Goal: Transaction & Acquisition: Purchase product/service

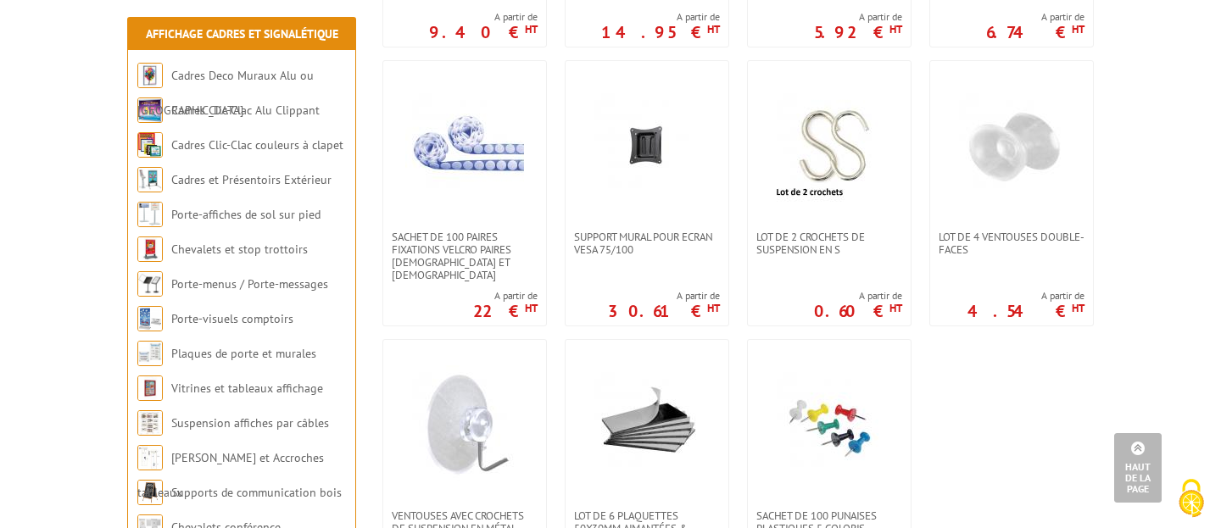
scroll to position [1146, 0]
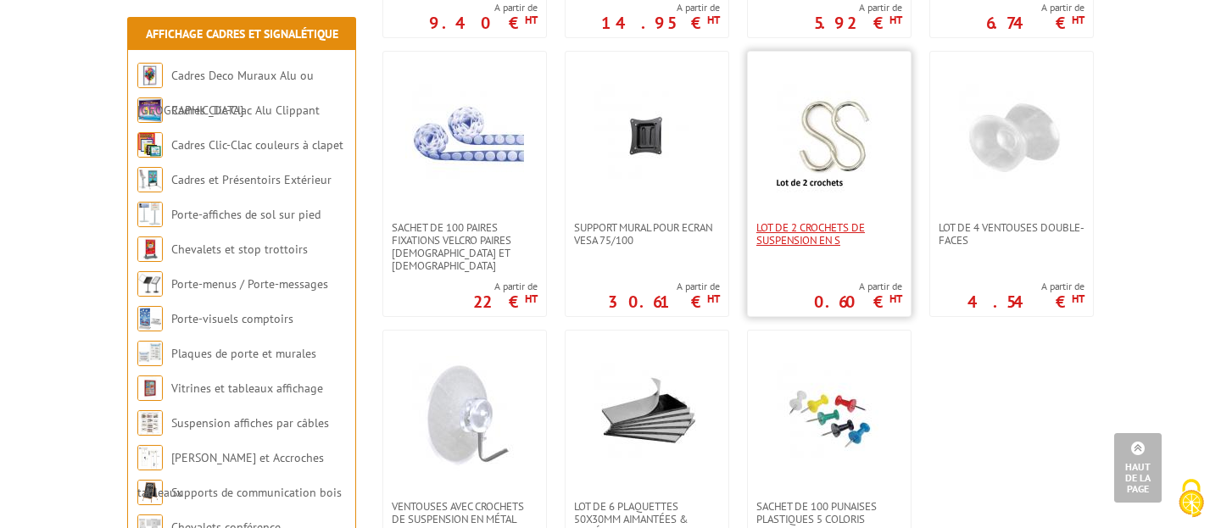
click at [812, 232] on span "Lot de 2 crochets de suspension en S" at bounding box center [829, 233] width 146 height 25
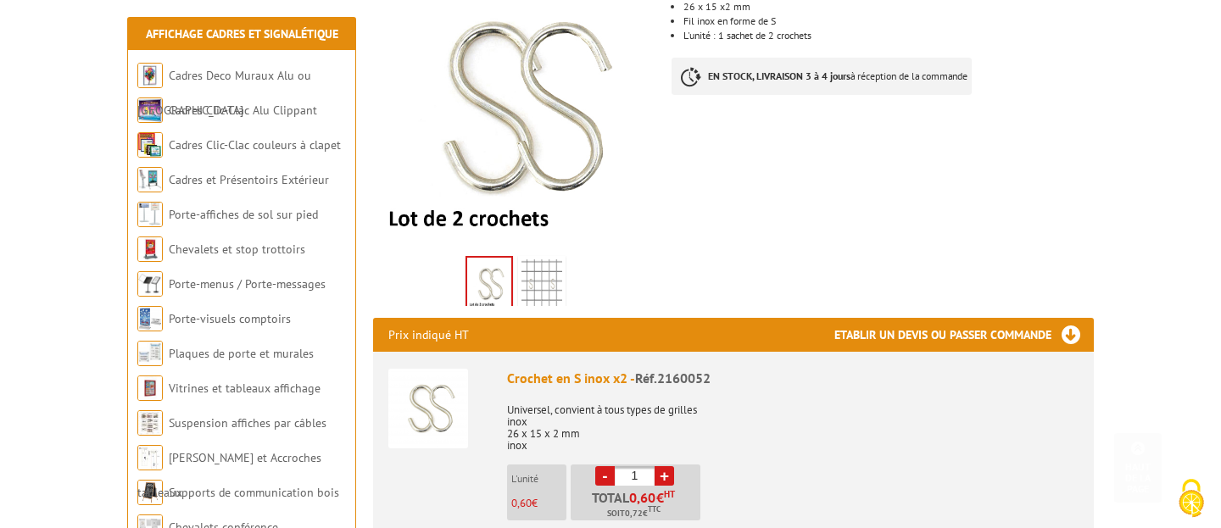
scroll to position [431, 0]
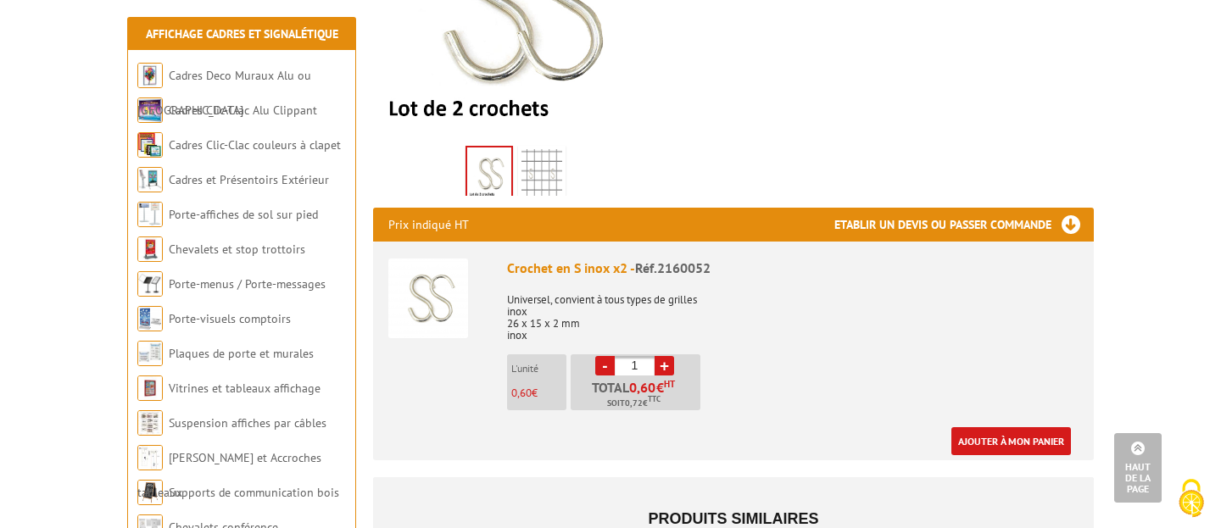
click at [660, 365] on link "+" at bounding box center [665, 366] width 20 height 20
type input "2"
click at [1011, 444] on link "Ajouter à mon panier" at bounding box center [1011, 441] width 120 height 28
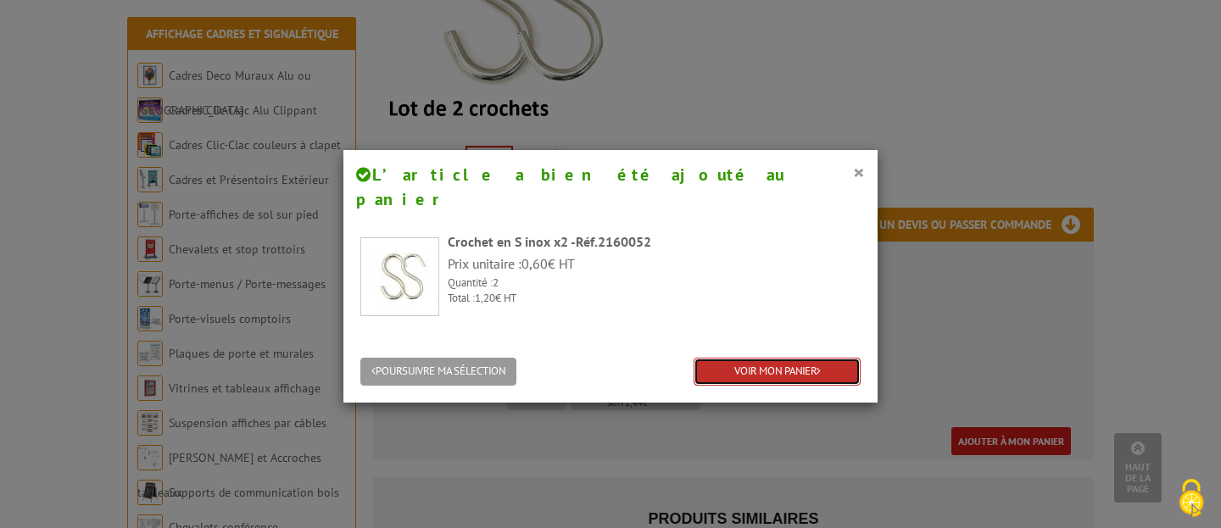
click at [767, 358] on link "VOIR MON PANIER" at bounding box center [777, 372] width 167 height 28
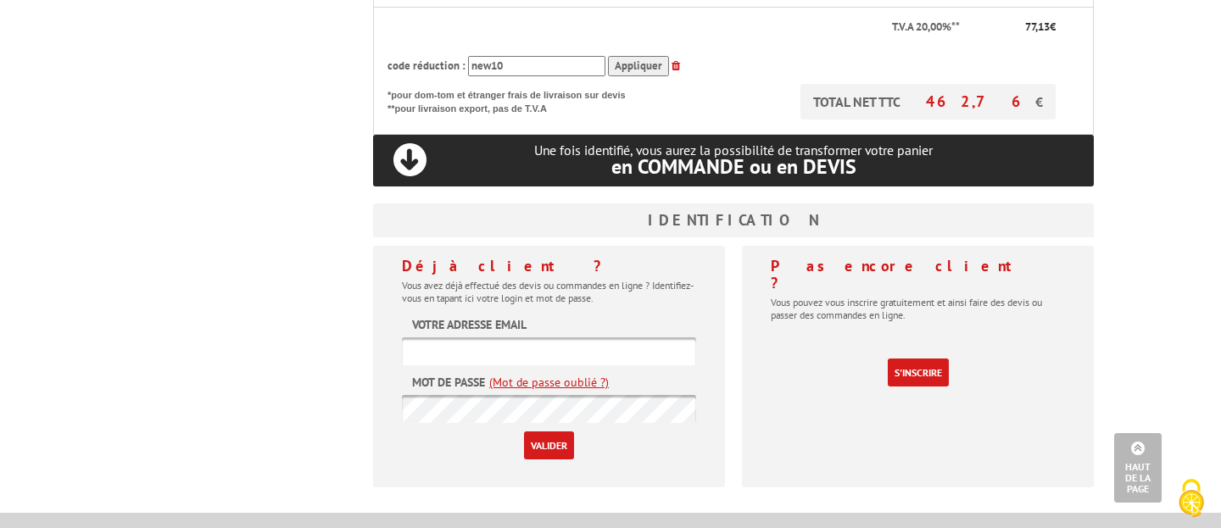
scroll to position [835, 0]
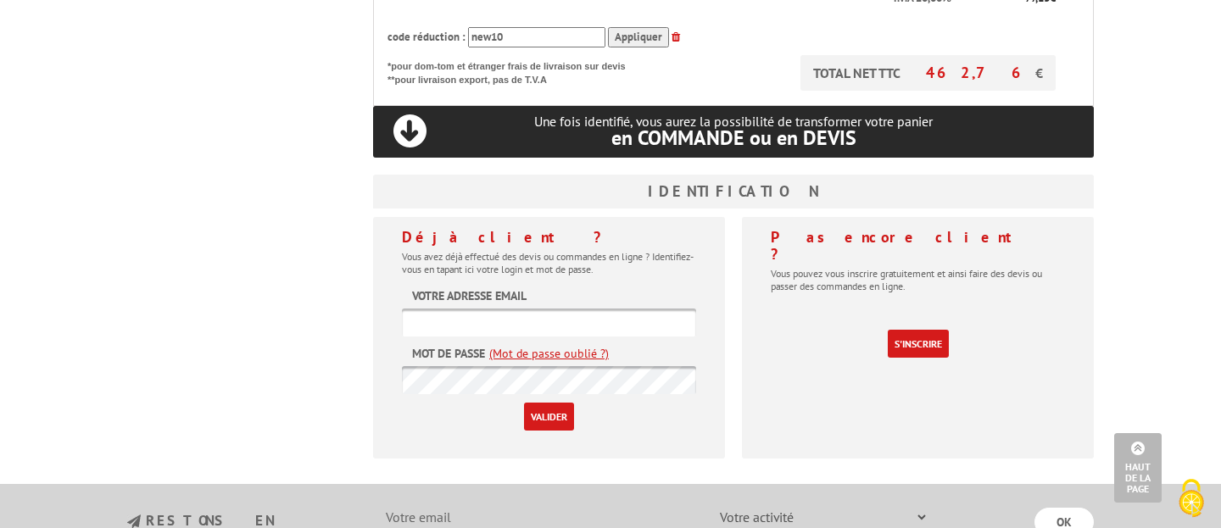
type input "[EMAIL_ADDRESS][DOMAIN_NAME]"
click at [539, 411] on input "Valider" at bounding box center [549, 417] width 50 height 28
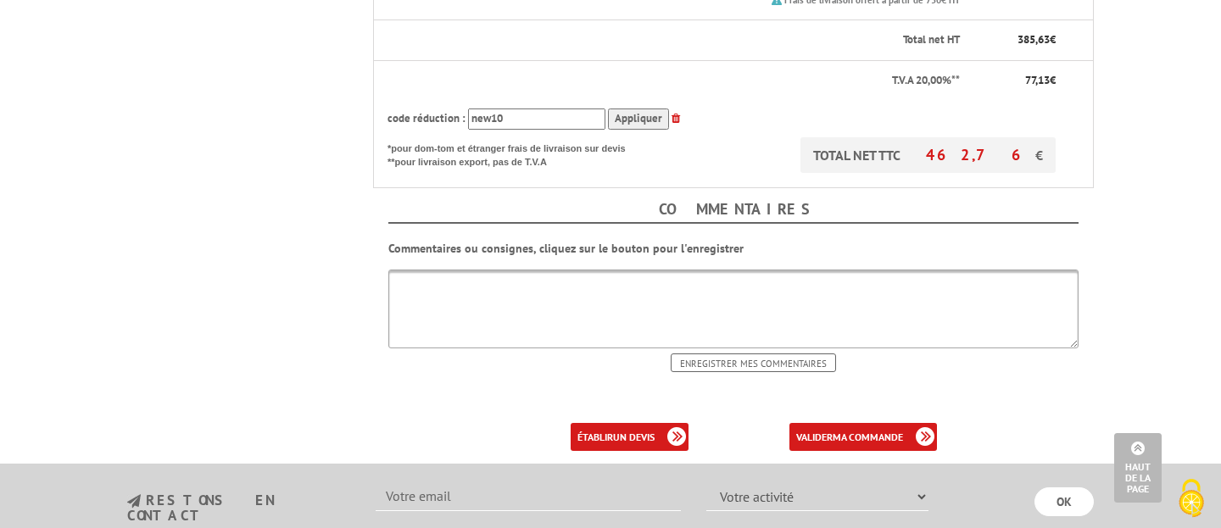
scroll to position [881, 0]
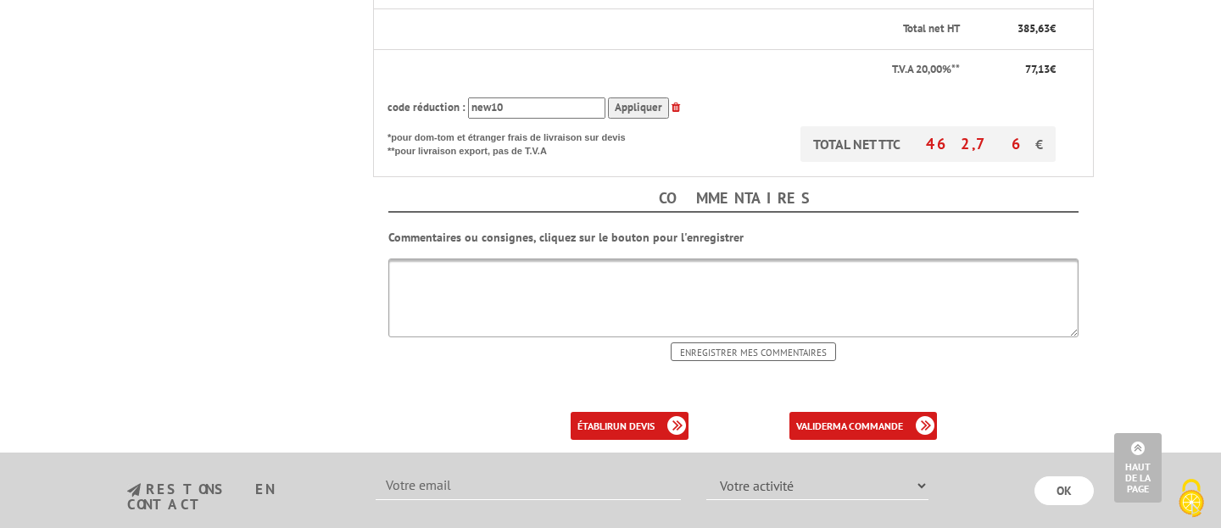
click at [490, 263] on textarea at bounding box center [733, 298] width 690 height 79
click at [865, 420] on b "ma commande" at bounding box center [868, 426] width 70 height 13
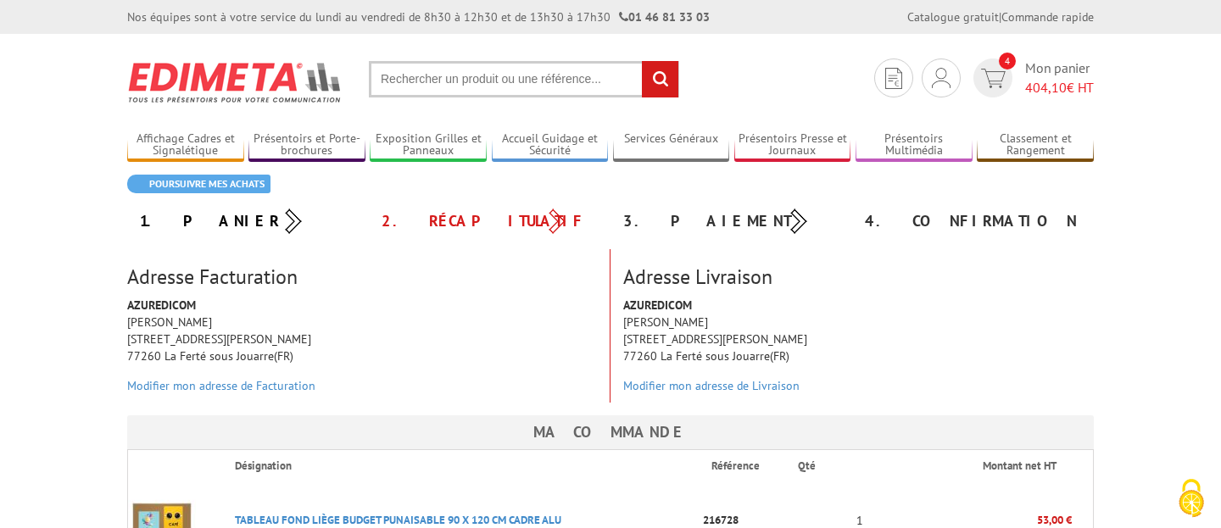
click at [865, 402] on div "AZUREDICOM Mr. Jean Michel Magnieux 13 D rue Simon Roussel 77260 La Ferté sous …" at bounding box center [859, 350] width 496 height 106
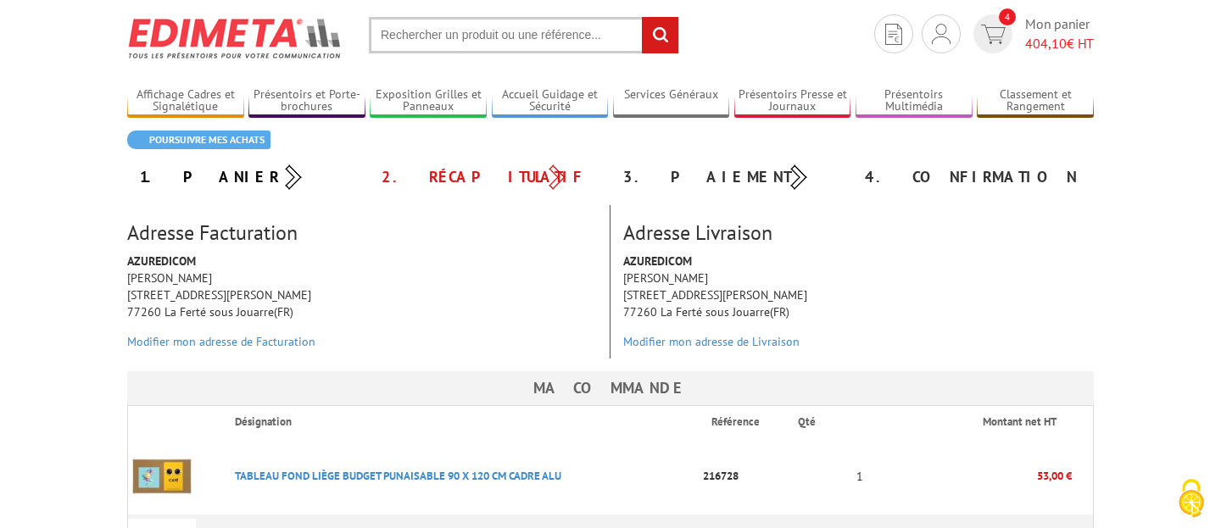
scroll to position [42, 0]
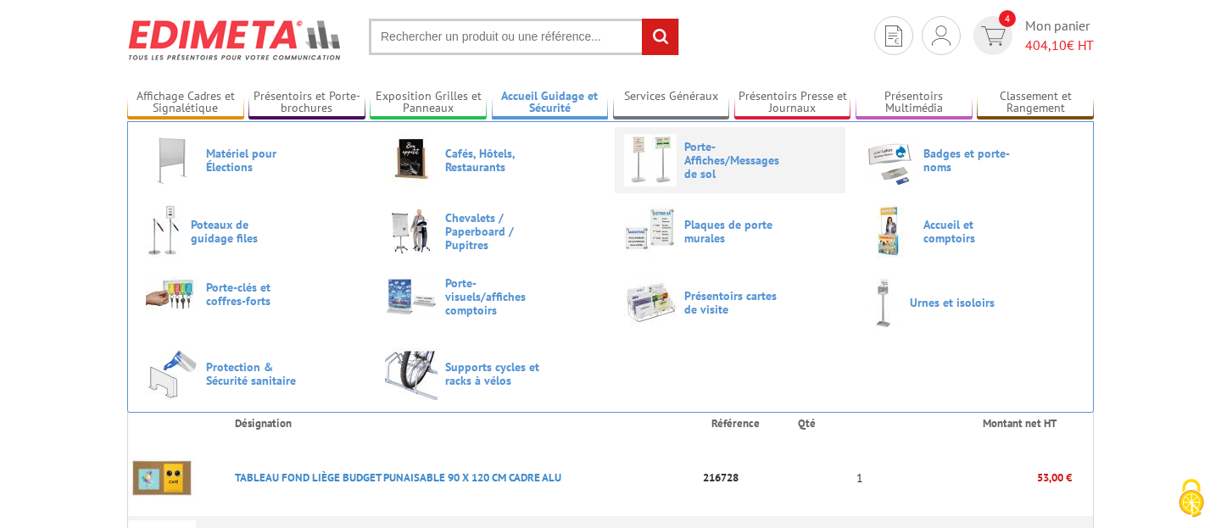
click at [672, 159] on img at bounding box center [650, 160] width 53 height 53
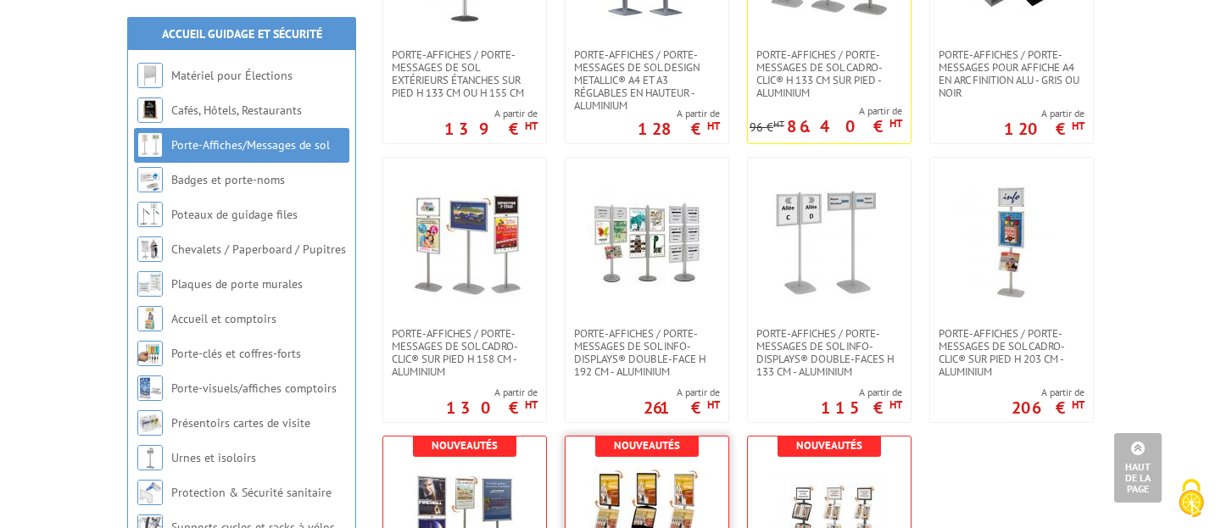
scroll to position [990, 0]
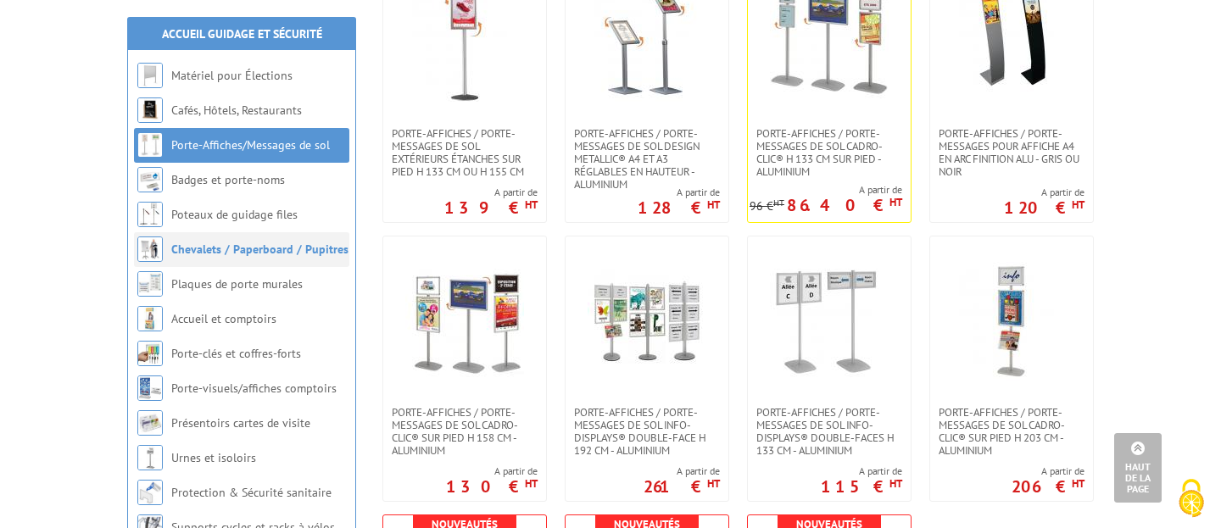
click at [243, 257] on li "Chevalets / Paperboard / Pupitres" at bounding box center [241, 249] width 215 height 35
click at [243, 254] on link "Chevalets / Paperboard / Pupitres" at bounding box center [259, 249] width 177 height 15
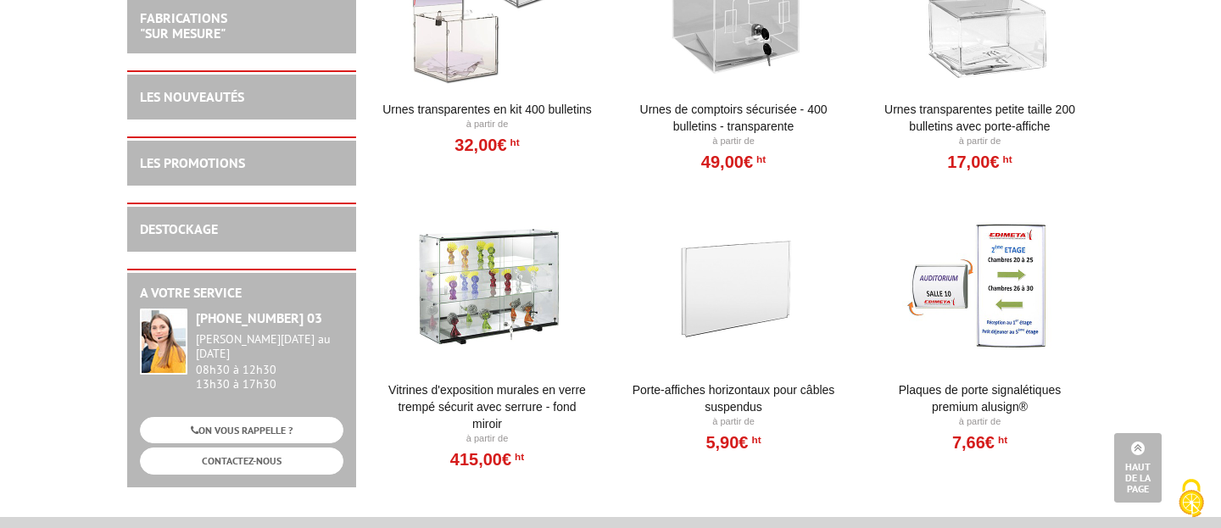
scroll to position [2289, 0]
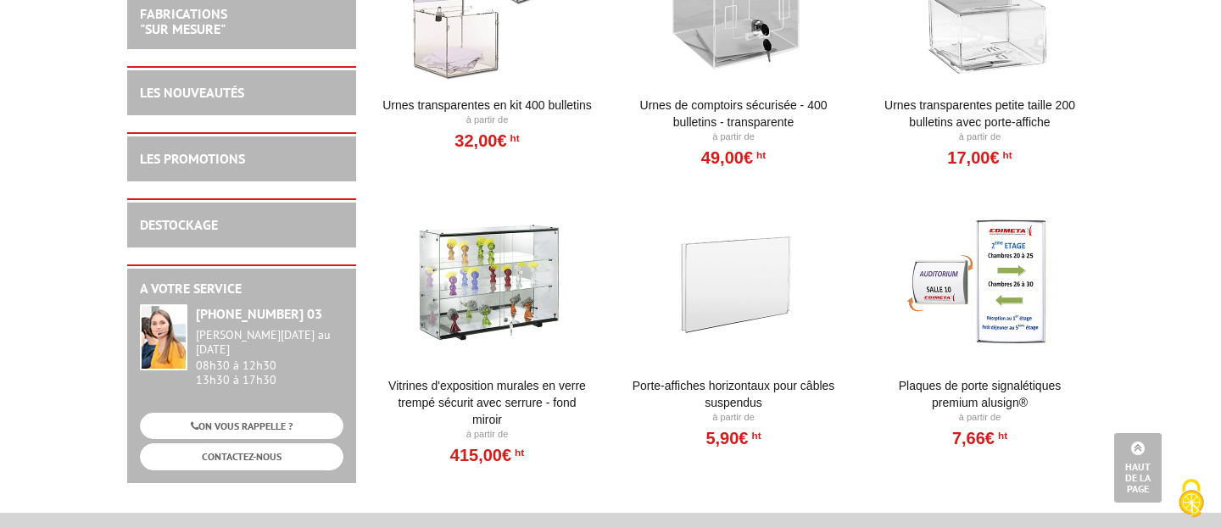
click at [721, 295] on div at bounding box center [733, 280] width 209 height 170
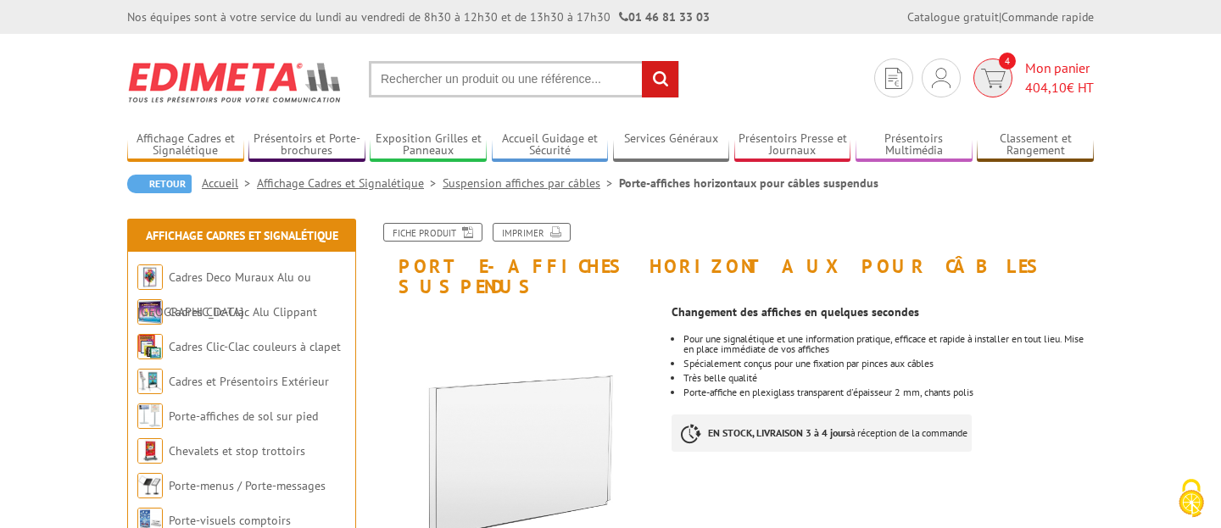
click at [985, 78] on img at bounding box center [993, 79] width 25 height 20
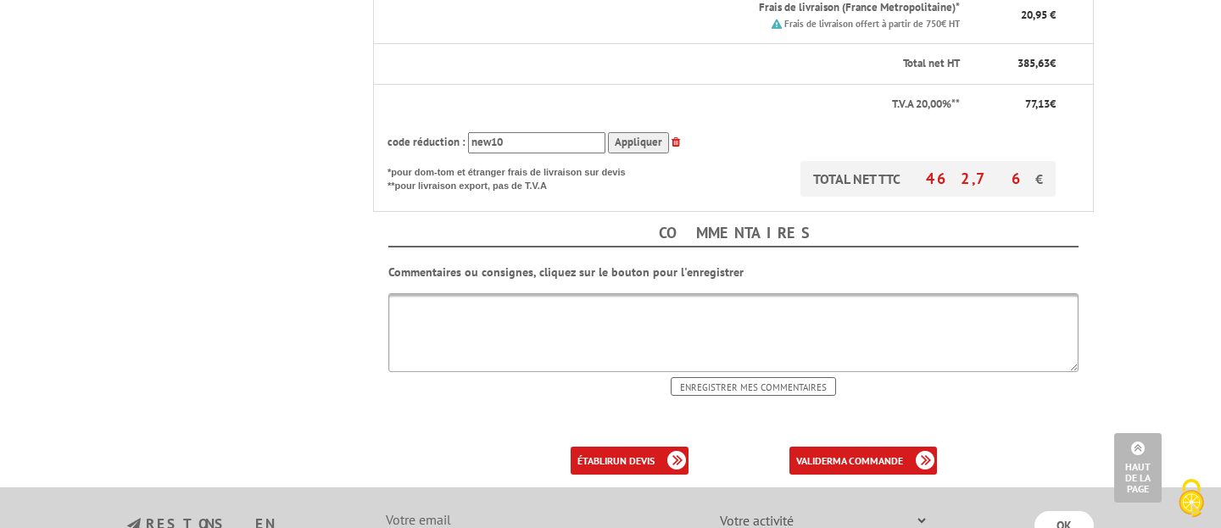
scroll to position [847, 0]
click at [438, 317] on textarea at bounding box center [733, 332] width 690 height 79
click at [511, 293] on textarea "Consigne de livraison 0647828142" at bounding box center [733, 332] width 690 height 79
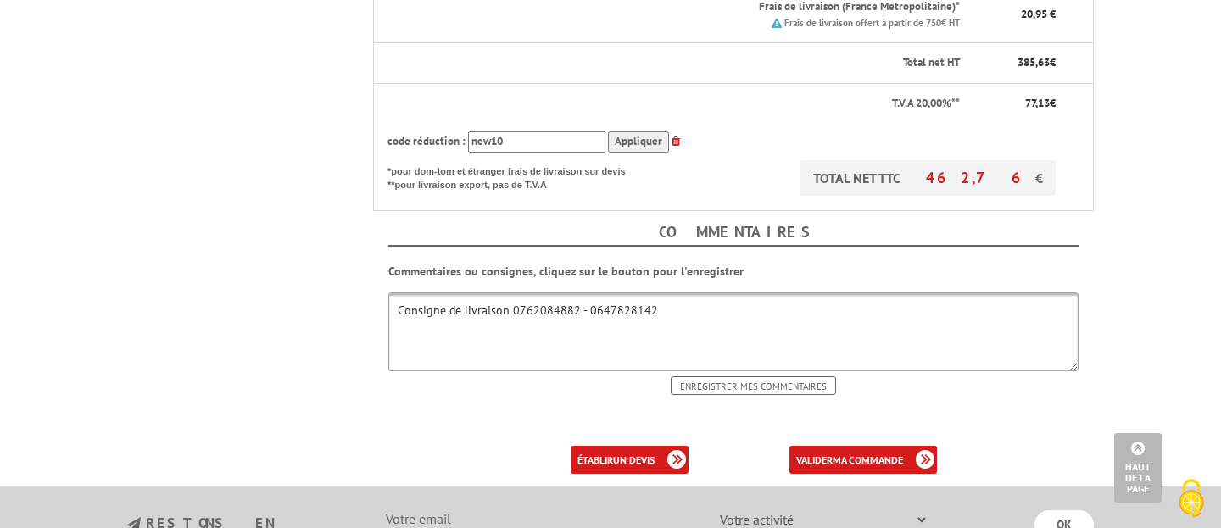
click at [504, 293] on textarea "Consigne de livraison 0762084882 - 0647828142" at bounding box center [733, 332] width 690 height 79
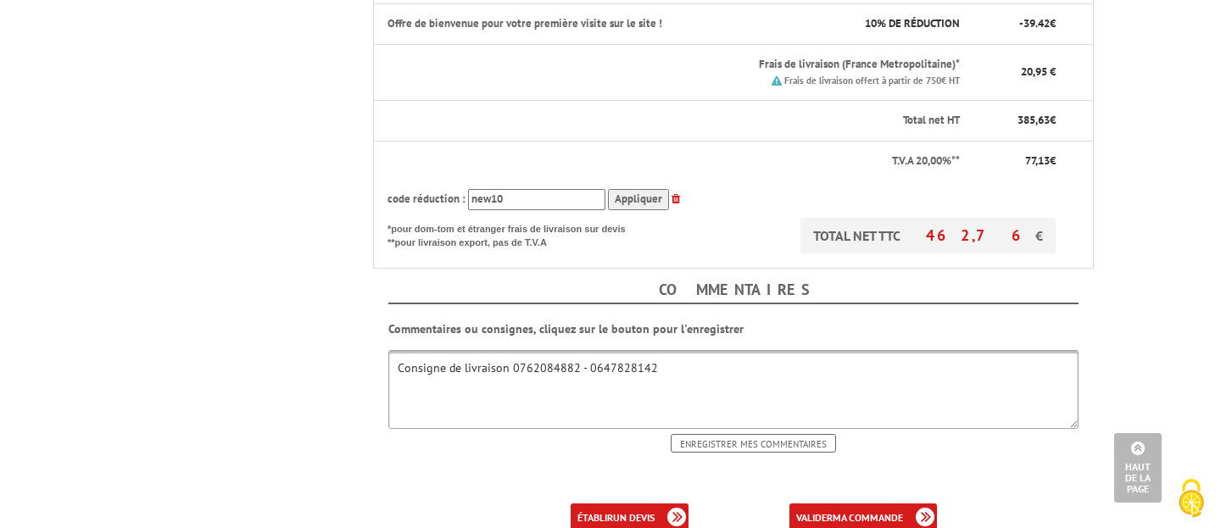
scroll to position [795, 0]
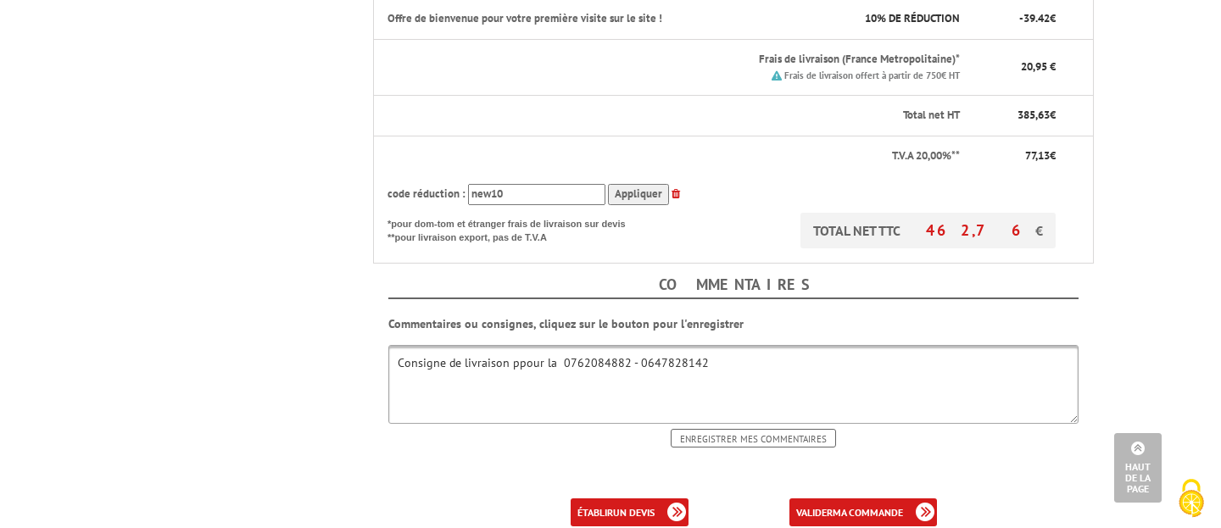
click at [510, 346] on textarea "Consigne de livraison ppour la 0762084882 - 0647828142" at bounding box center [733, 384] width 690 height 79
click at [515, 345] on textarea "Consigne de livraison ppour la 0762084882 - 0647828142" at bounding box center [733, 384] width 690 height 79
click at [549, 345] on textarea "Consigne de livraison pour la 0762084882 - 0647828142" at bounding box center [733, 384] width 690 height 79
drag, startPoint x: 591, startPoint y: 348, endPoint x: 509, endPoint y: 344, distance: 82.3
click at [509, 345] on textarea "Consigne de livraison pour la livraison 0762084882 - 0647828142" at bounding box center [733, 384] width 690 height 79
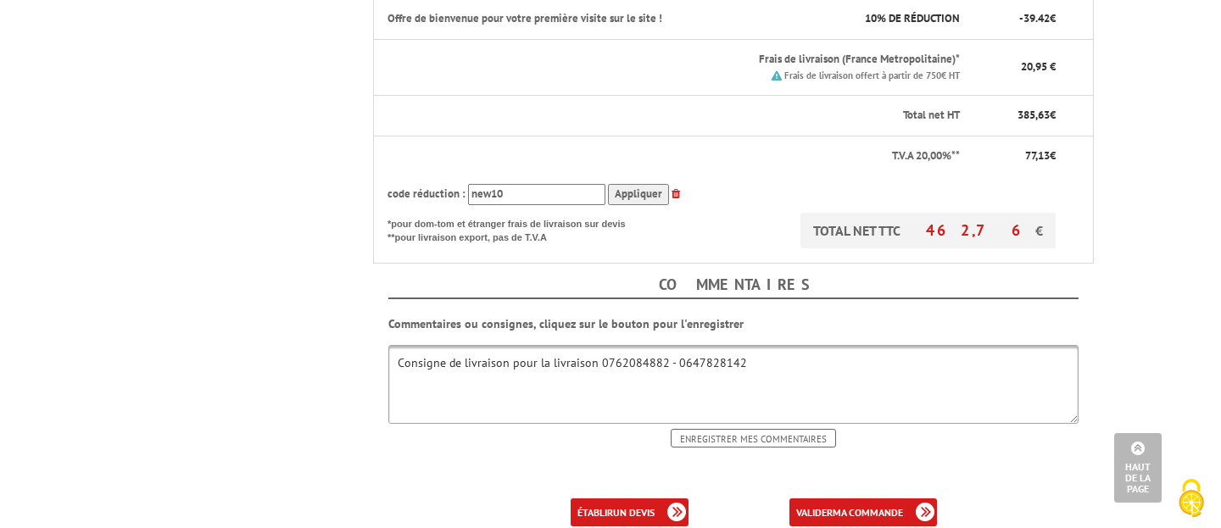
click at [530, 352] on textarea "Consigne de livraison pour la livraison 0762084882 - 0647828142" at bounding box center [733, 384] width 690 height 79
drag, startPoint x: 535, startPoint y: 343, endPoint x: 591, endPoint y: 344, distance: 56.0
click at [591, 345] on textarea "Consigne de livraison pour la livraison 0762084882 - 0647828142" at bounding box center [733, 384] width 690 height 79
click at [734, 355] on textarea "Consigne de livraison pour prevenir 0762084882 - 0647828142" at bounding box center [733, 384] width 690 height 79
type textarea "Consigne de livraison pour prevenir 0762084882 - 0647828142"
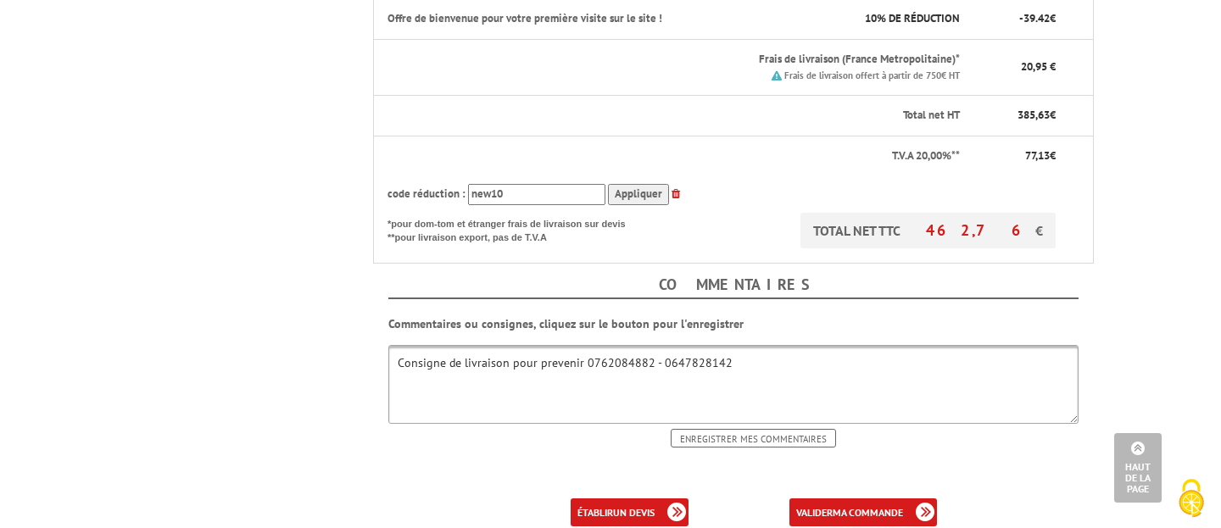
click at [747, 429] on input "Enregistrer mes commentaires" at bounding box center [753, 438] width 165 height 19
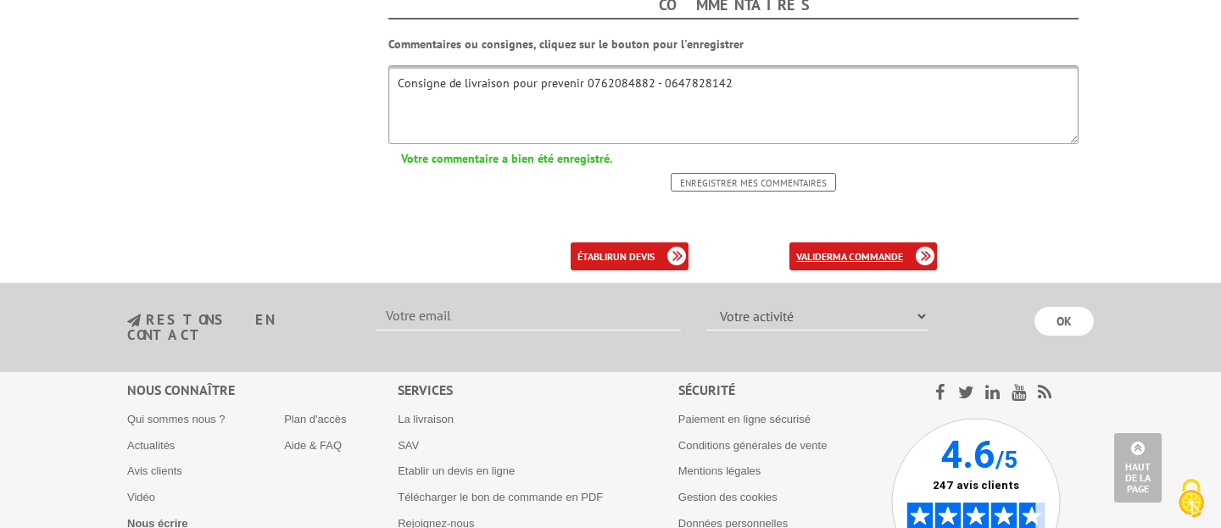
click at [834, 250] on b "ma commande" at bounding box center [868, 256] width 70 height 13
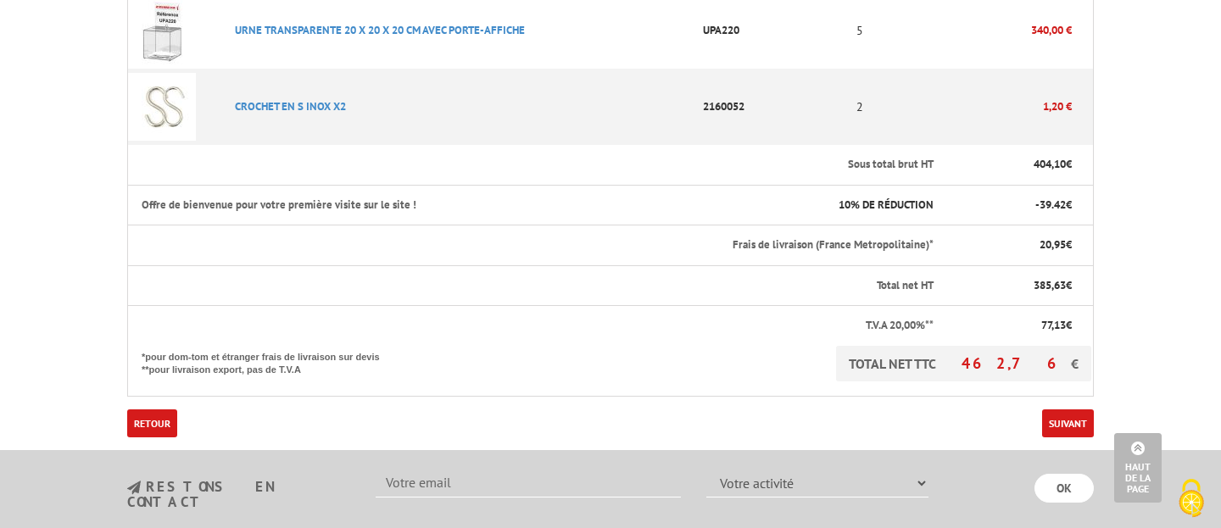
scroll to position [669, 0]
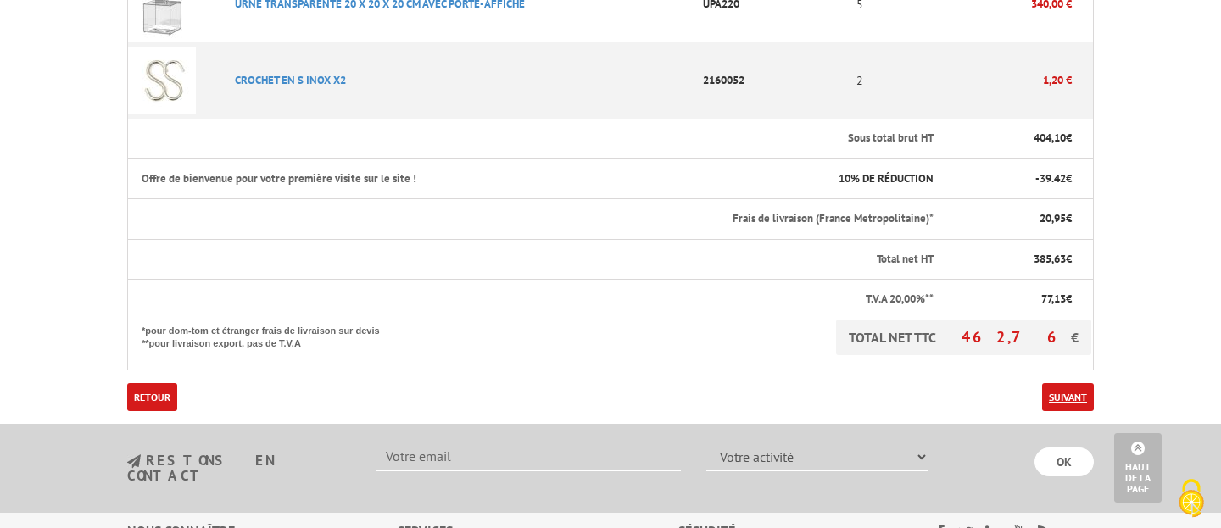
click at [1062, 395] on link "Suivant" at bounding box center [1068, 397] width 52 height 28
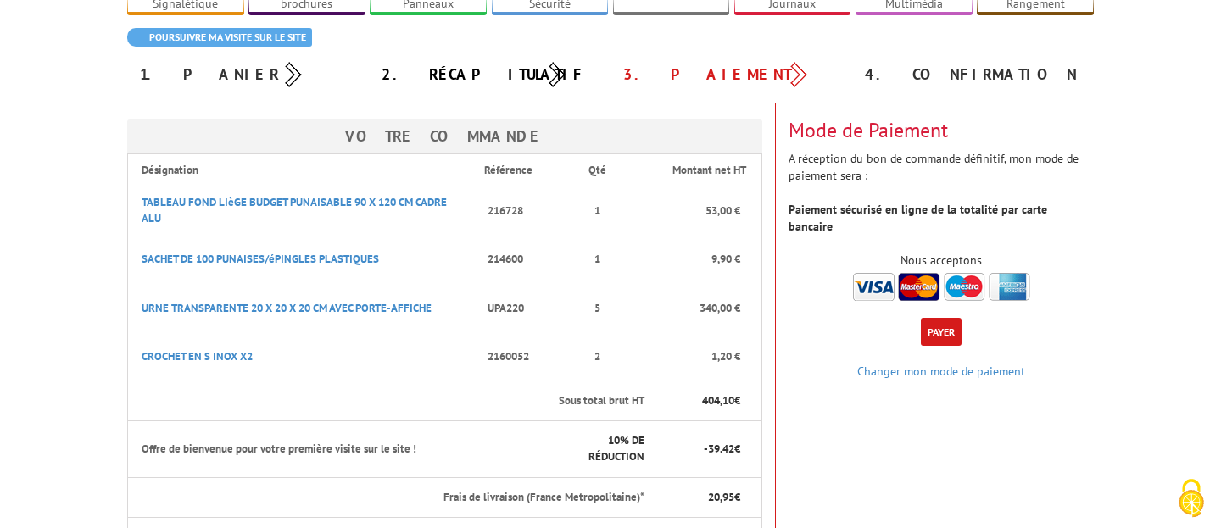
scroll to position [148, 0]
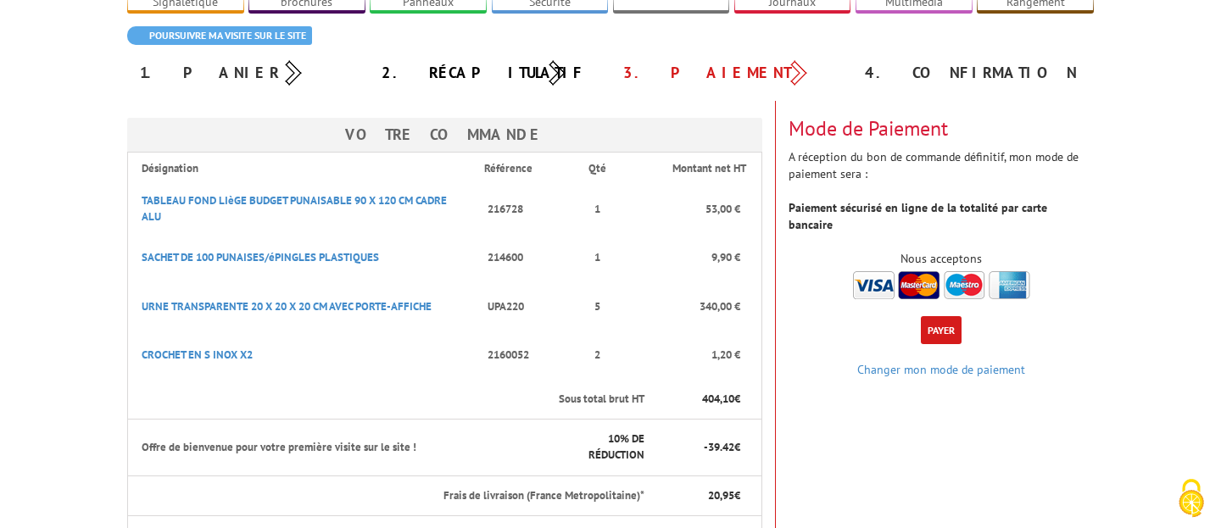
click at [939, 316] on button "Payer" at bounding box center [941, 330] width 41 height 28
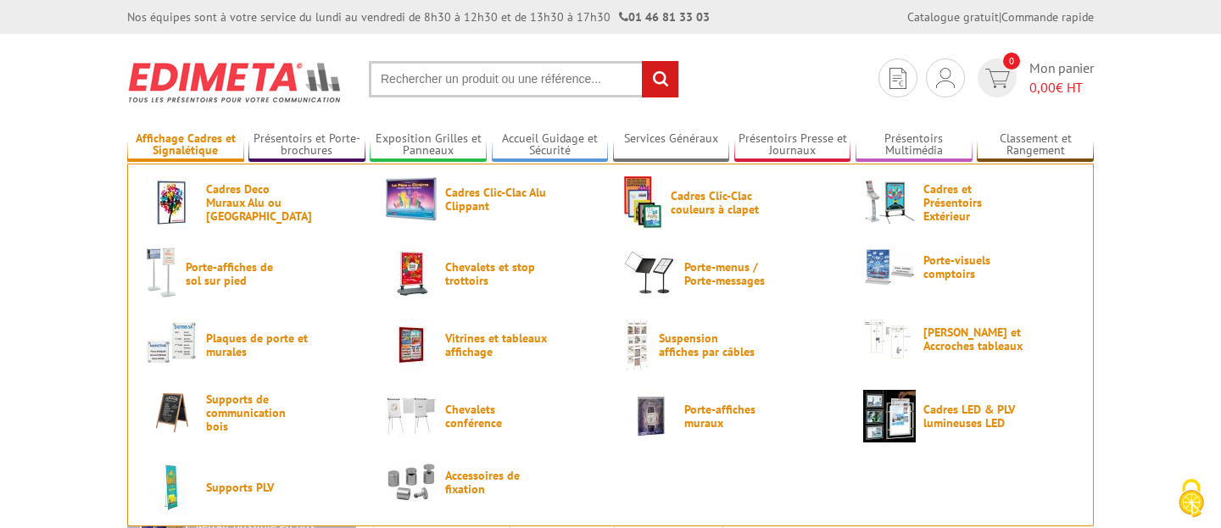
click at [745, 481] on ul "Cadres Deco Muraux Alu ou [GEOGRAPHIC_DATA] Cadres Clic-Clac Alu Clippant Cadre…" at bounding box center [610, 345] width 967 height 363
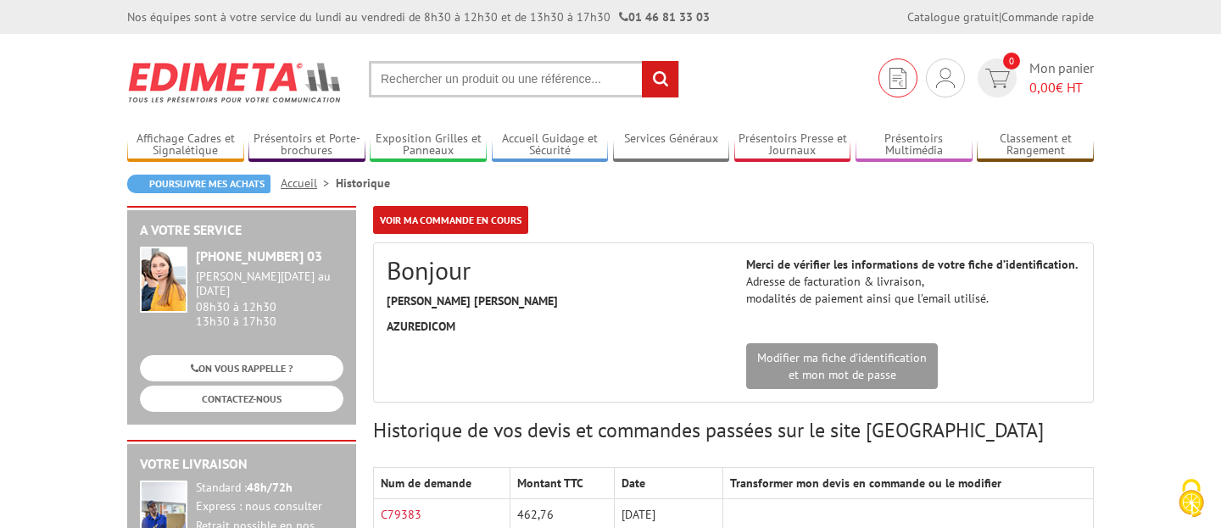
click at [891, 78] on img at bounding box center [897, 78] width 17 height 21
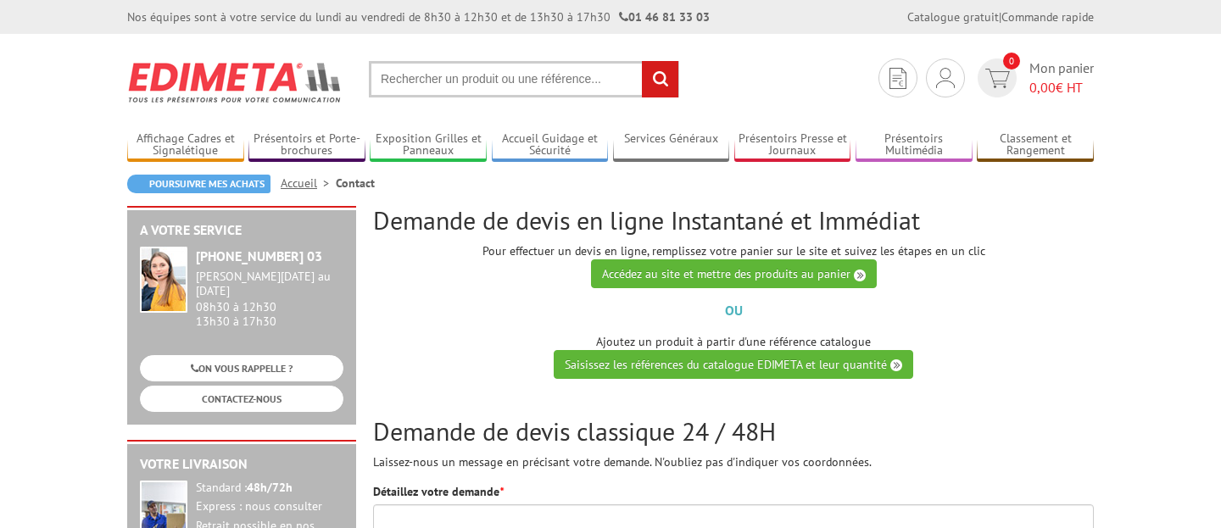
click at [993, 307] on p "OU" at bounding box center [733, 311] width 721 height 20
click at [1003, 79] on img at bounding box center [997, 79] width 25 height 20
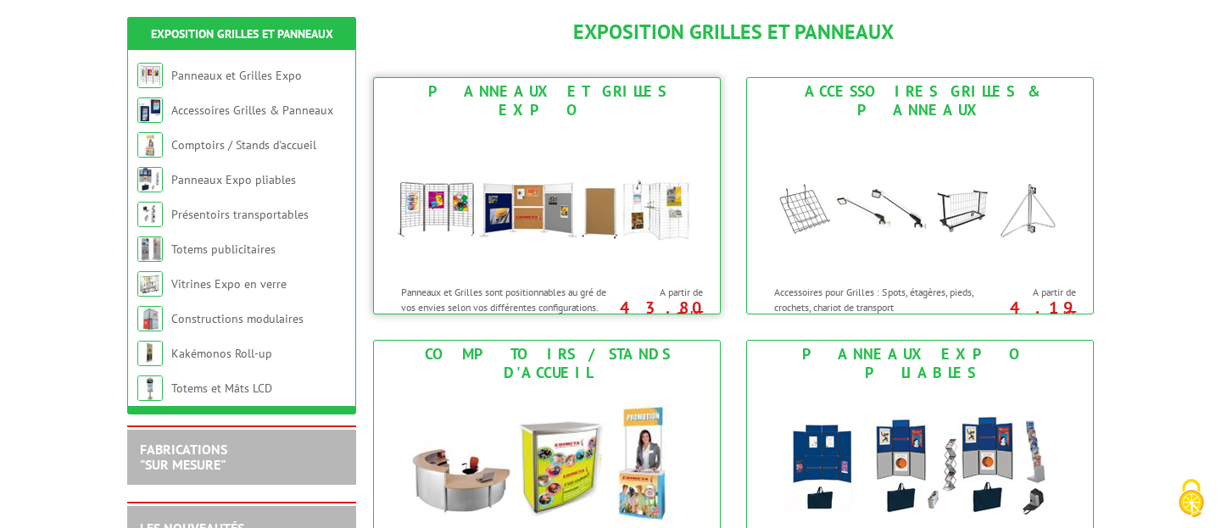
scroll to position [264, 0]
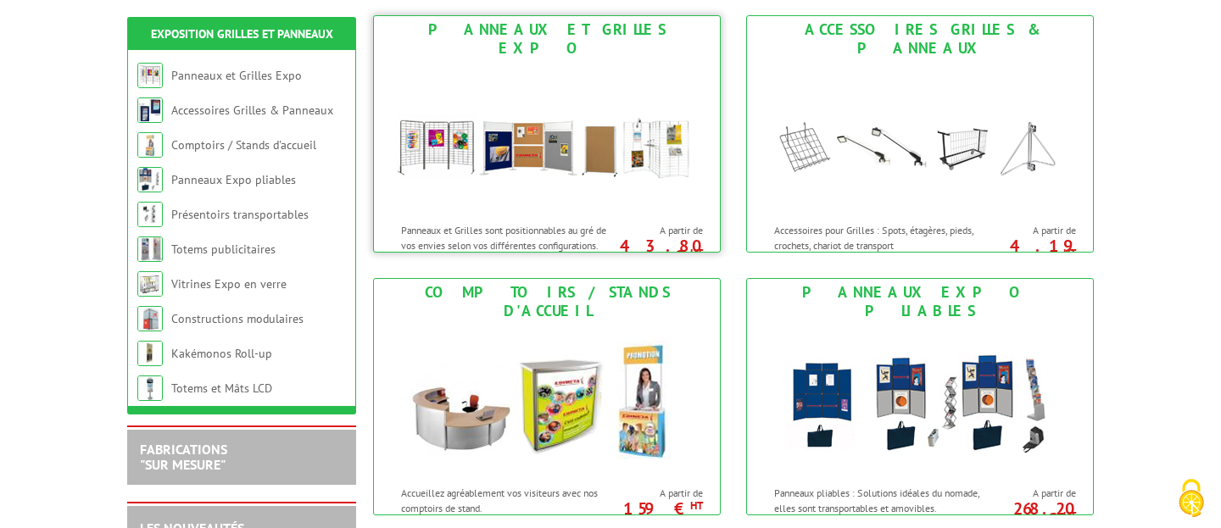
click at [430, 134] on img at bounding box center [547, 138] width 314 height 153
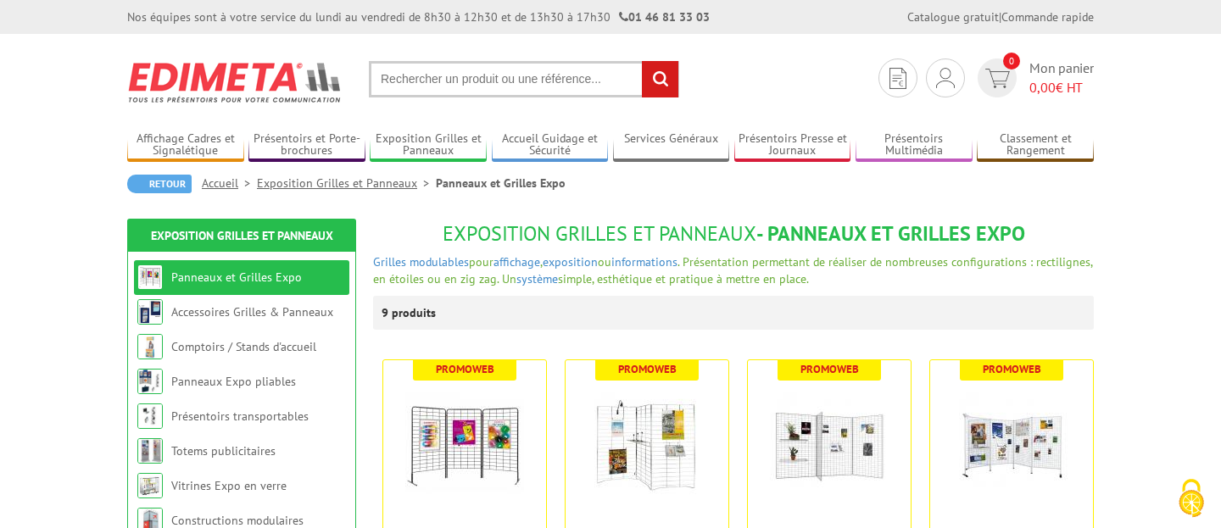
click at [820, 67] on section "Mon compte Mes devis & commandes Déconnexion 0 Mon panier 0,00 € HT rechercher" at bounding box center [610, 74] width 967 height 80
